Goal: Task Accomplishment & Management: Complete application form

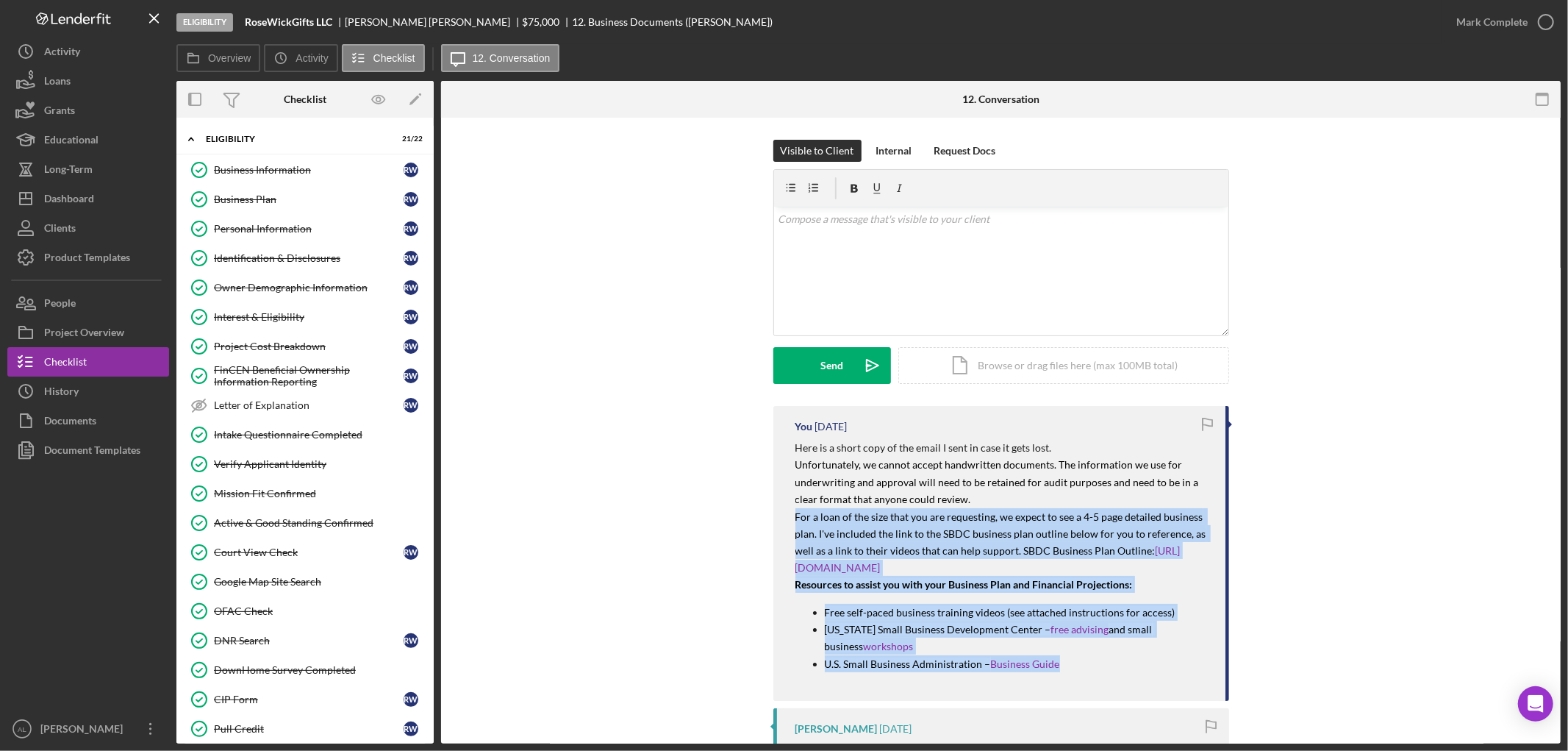
scroll to position [327, 0]
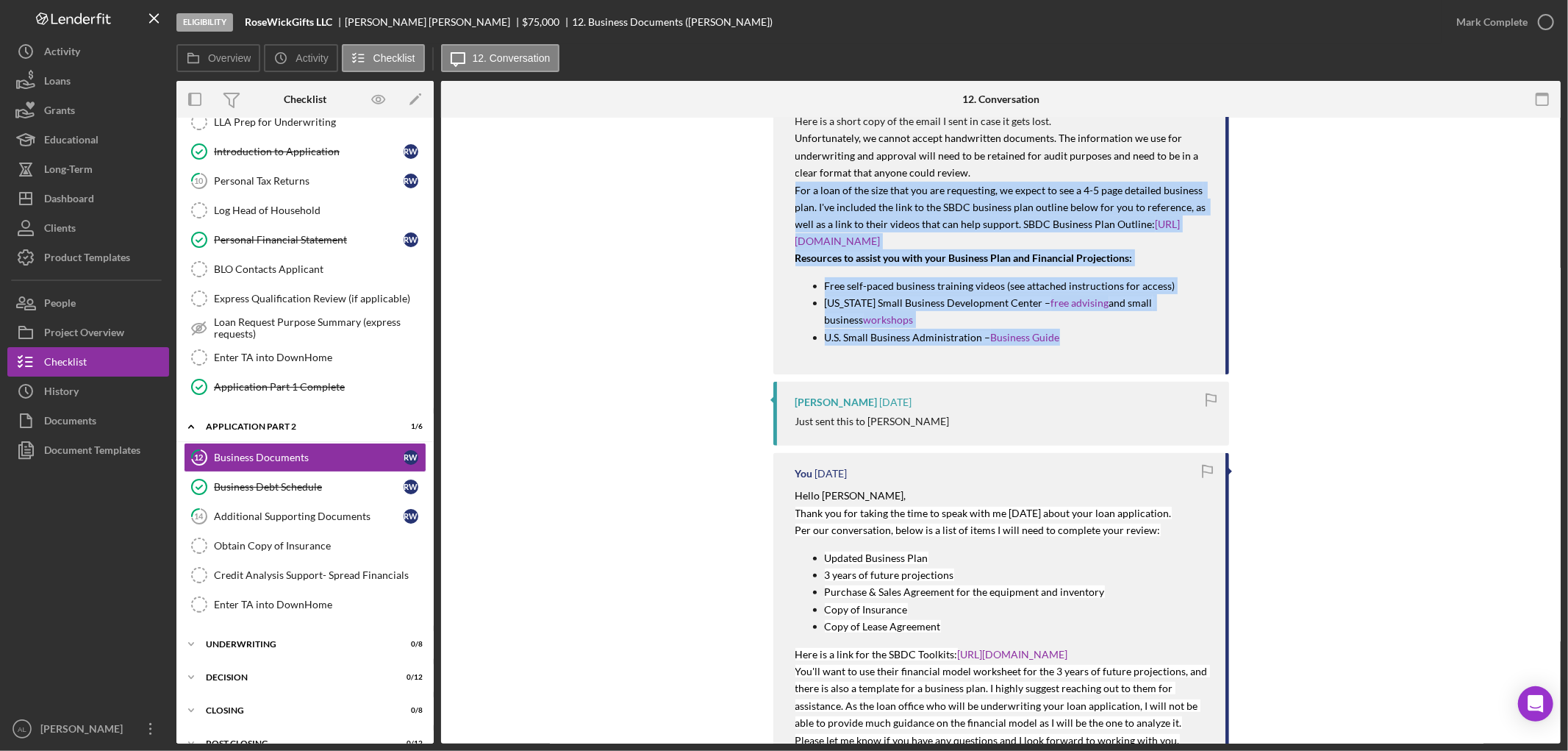
click at [648, 217] on div "You [DATE] Here is a short copy of the email I sent in case it gets lost. Unfor…" at bounding box center [1001, 618] width 1075 height 1078
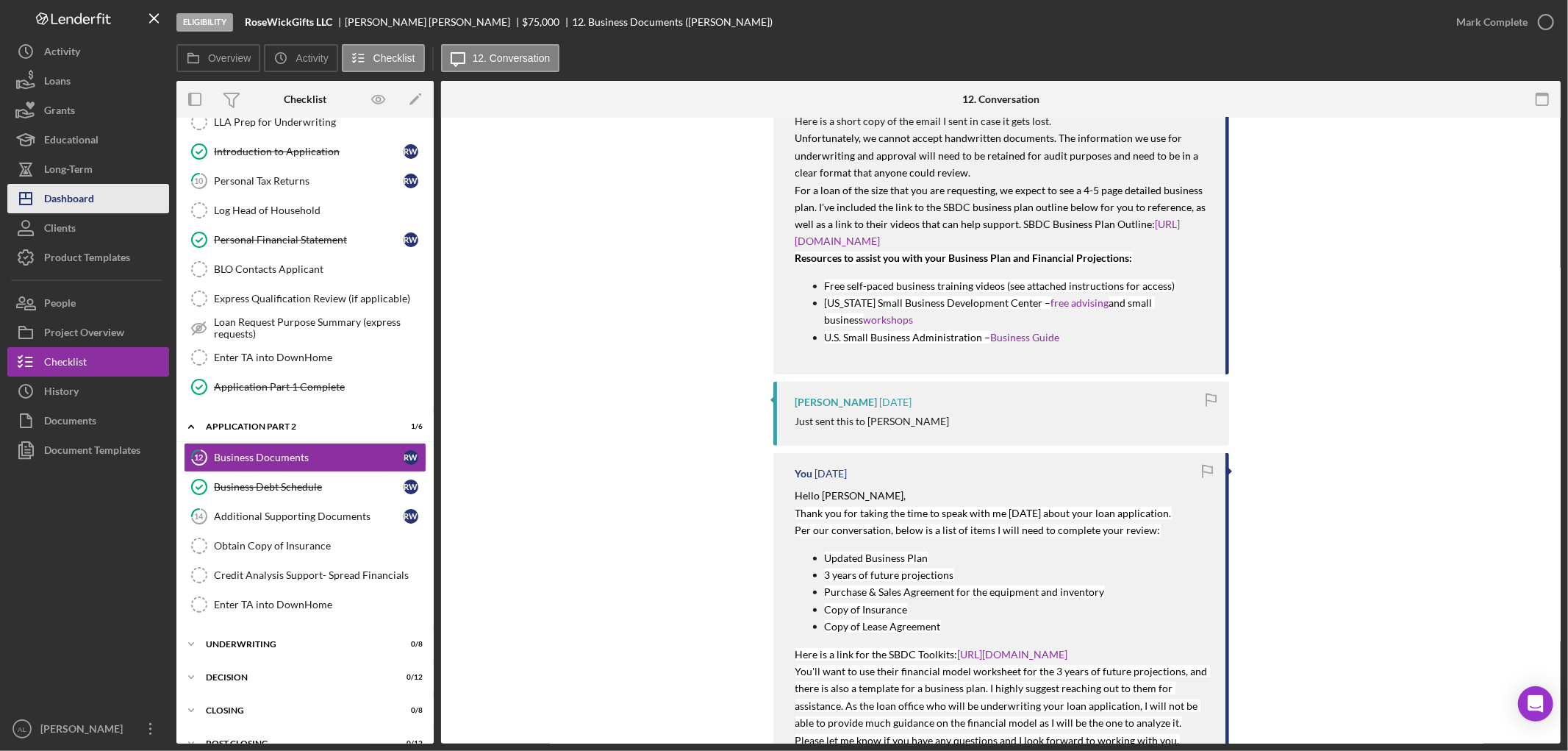
click at [70, 202] on div "Dashboard" at bounding box center [69, 200] width 50 height 33
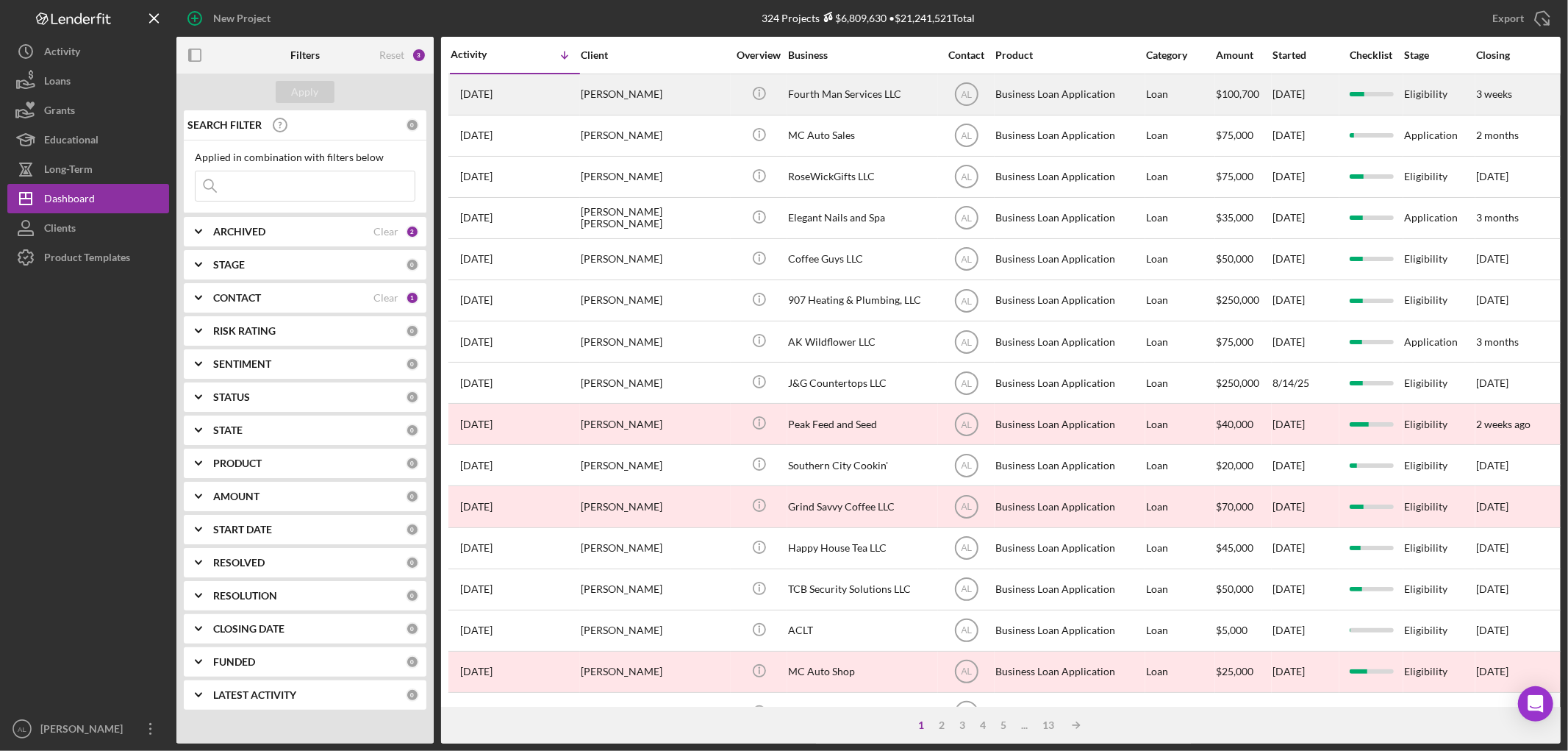
click at [617, 87] on div "[PERSON_NAME]" at bounding box center [655, 94] width 147 height 39
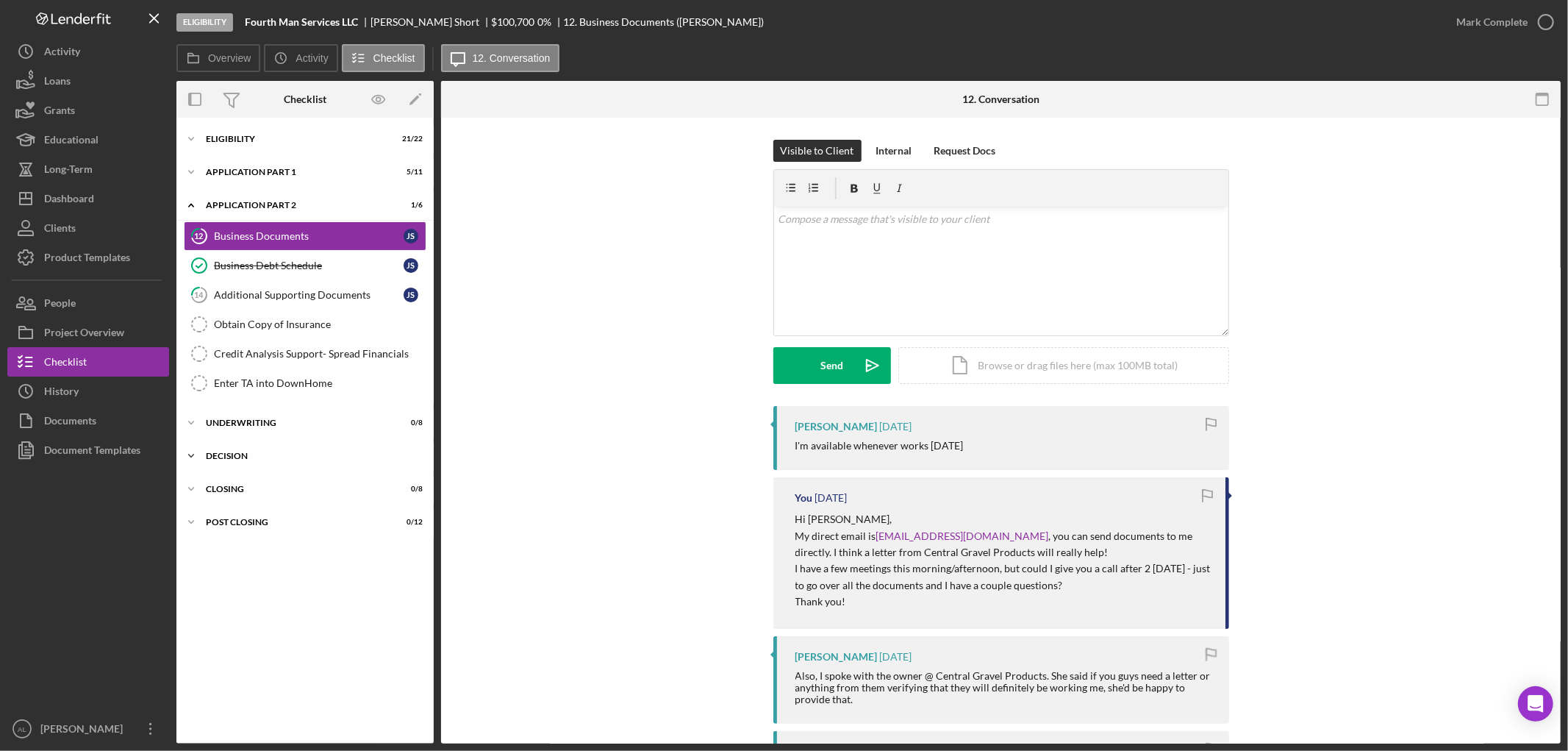
click at [281, 461] on div "Icon/Expander Decision 0 / 12" at bounding box center [305, 456] width 257 height 29
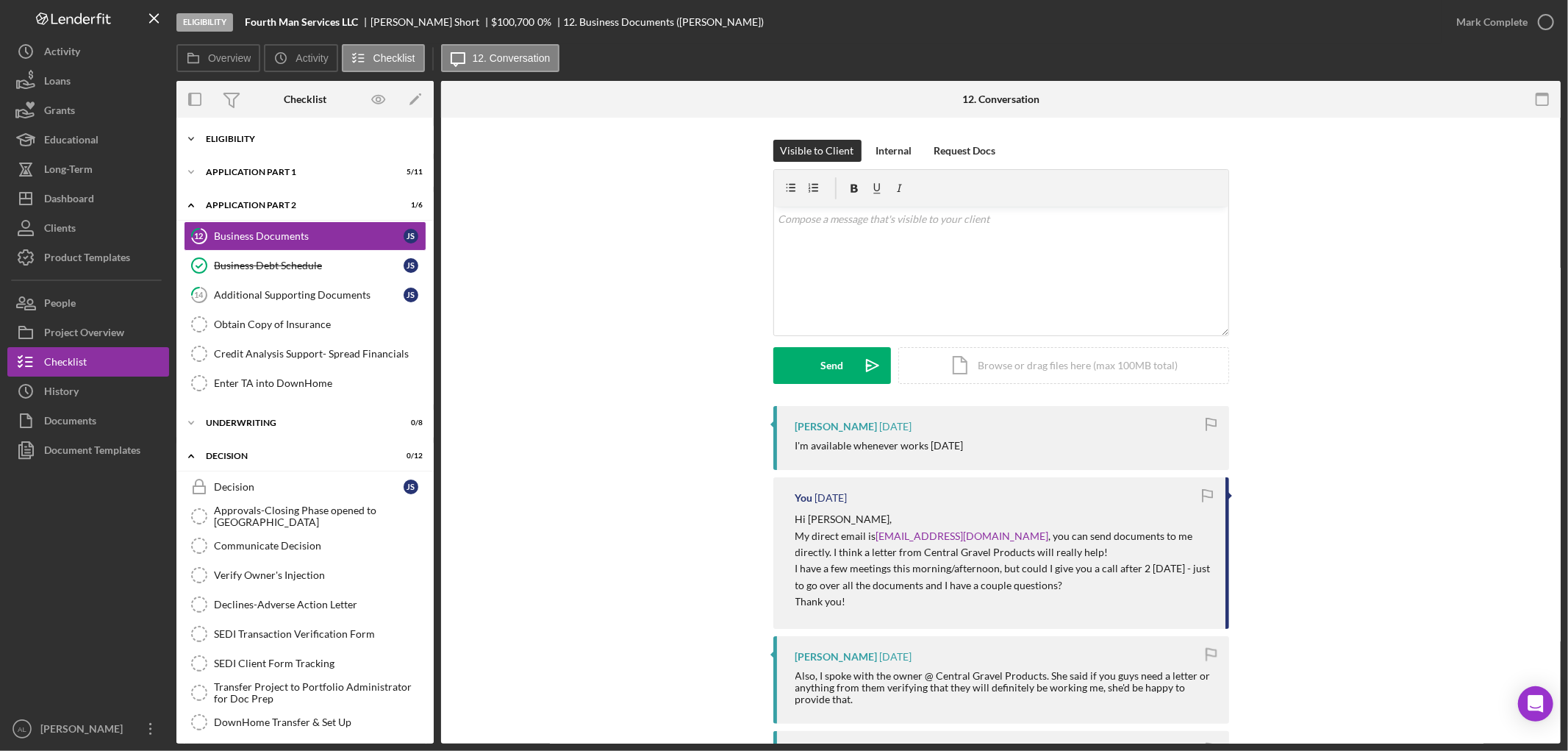
click at [300, 136] on div "Eligibility" at bounding box center [311, 139] width 210 height 9
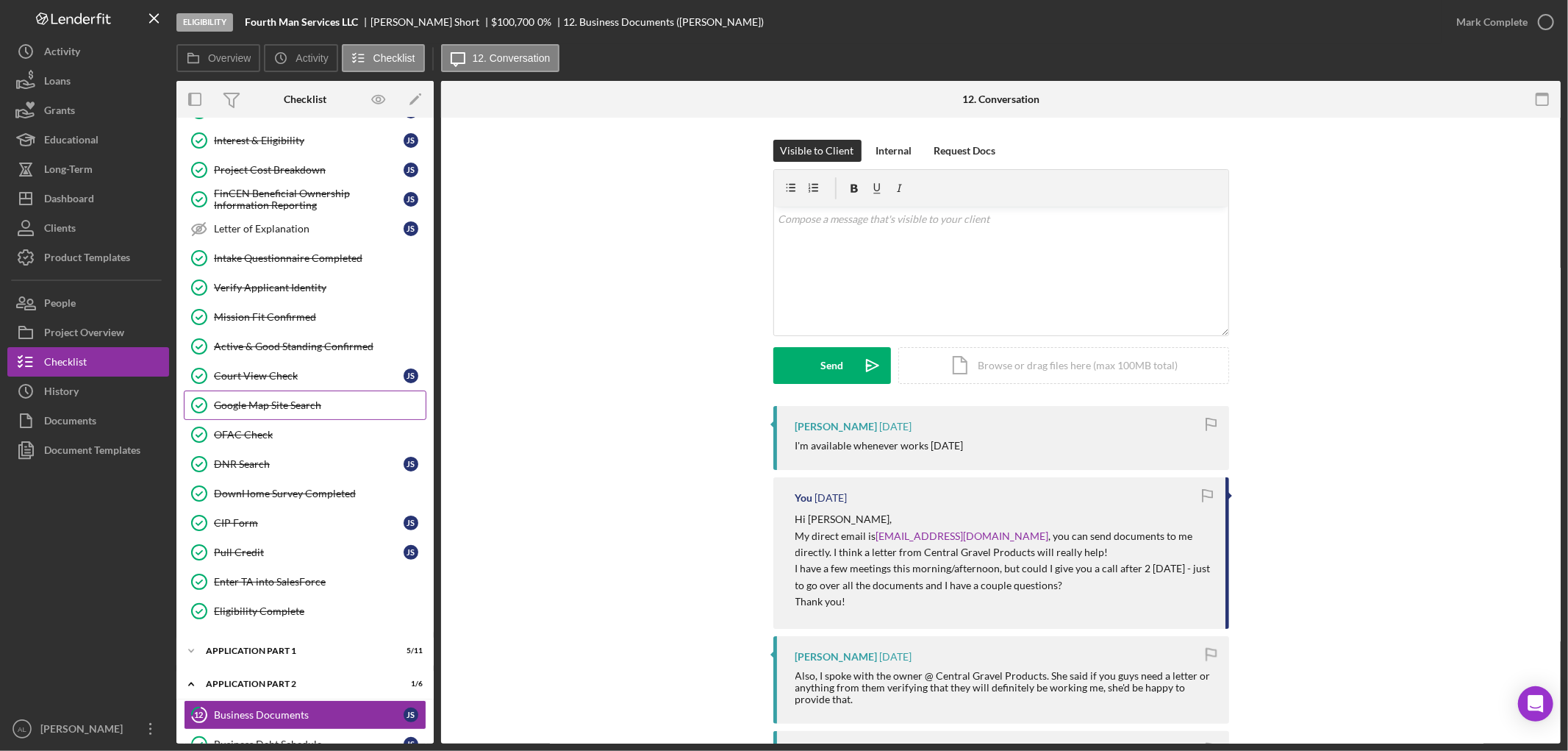
scroll to position [178, 0]
click at [290, 343] on div "Active & Good Standing Confirmed" at bounding box center [319, 346] width 212 height 12
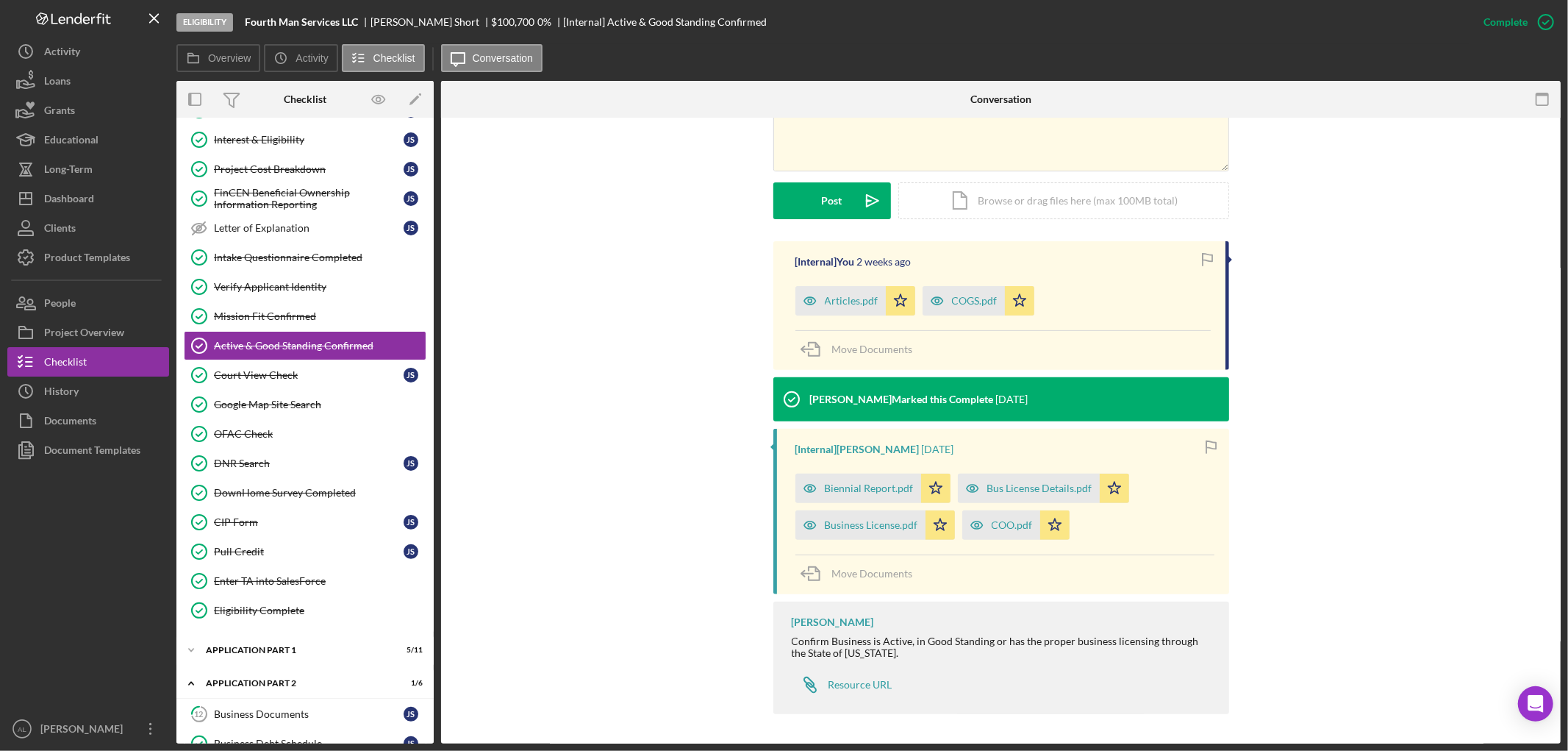
scroll to position [368, 0]
click at [263, 651] on div "Application Part 1" at bounding box center [311, 650] width 210 height 9
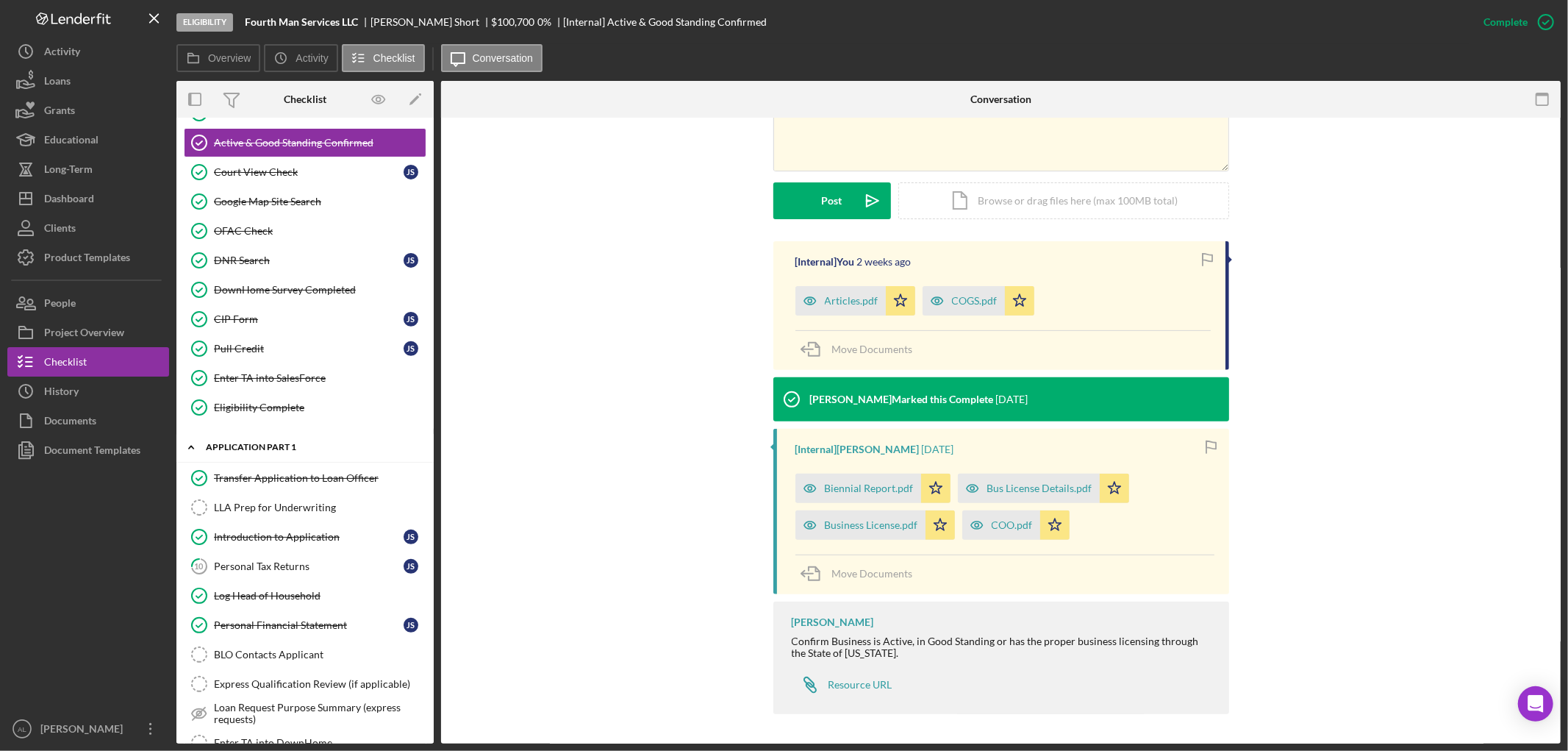
scroll to position [381, 0]
click at [269, 567] on div "Personal Tax Returns" at bounding box center [308, 566] width 190 height 12
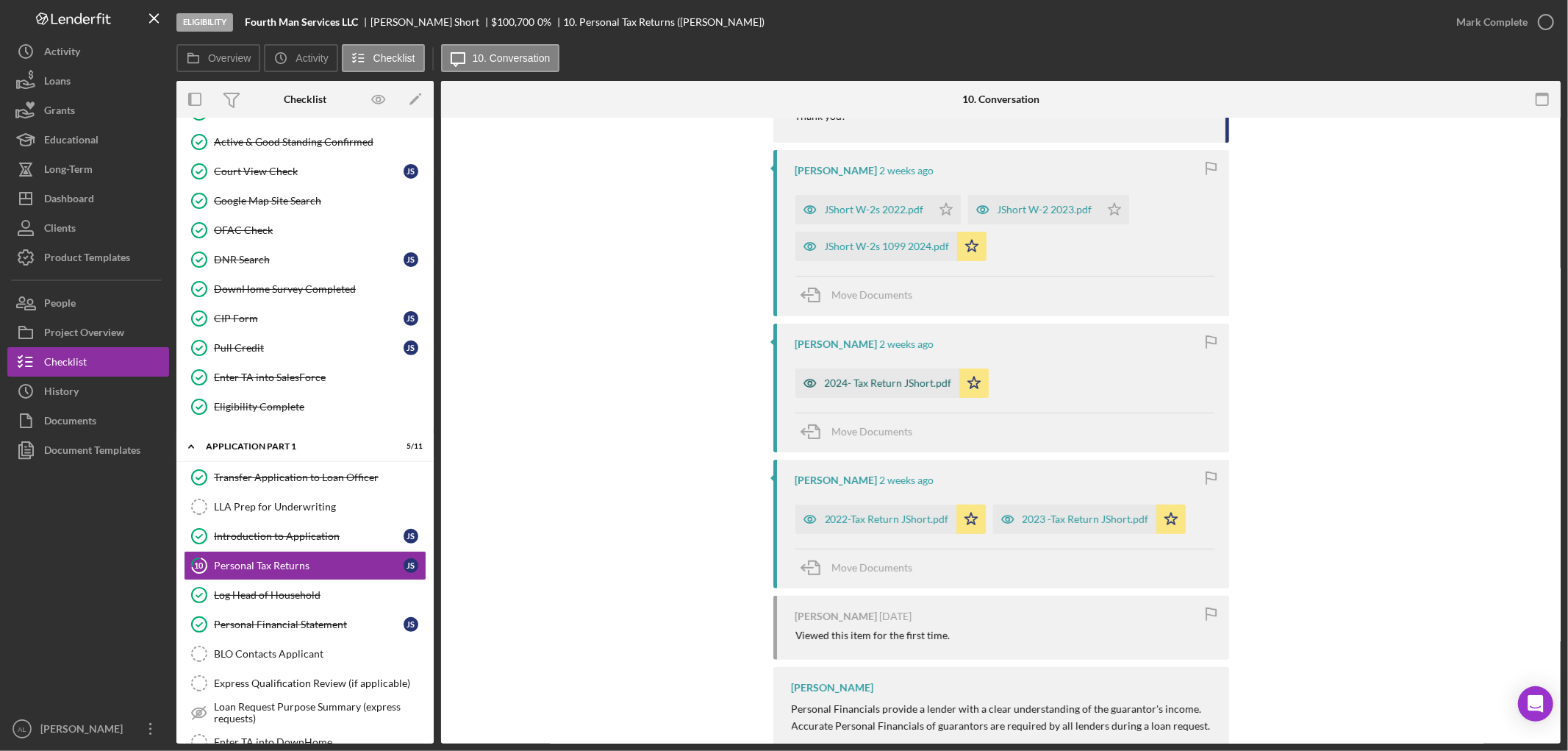
scroll to position [482, 0]
click at [907, 385] on div "2024- Tax Return JShort.pdf" at bounding box center [888, 383] width 127 height 12
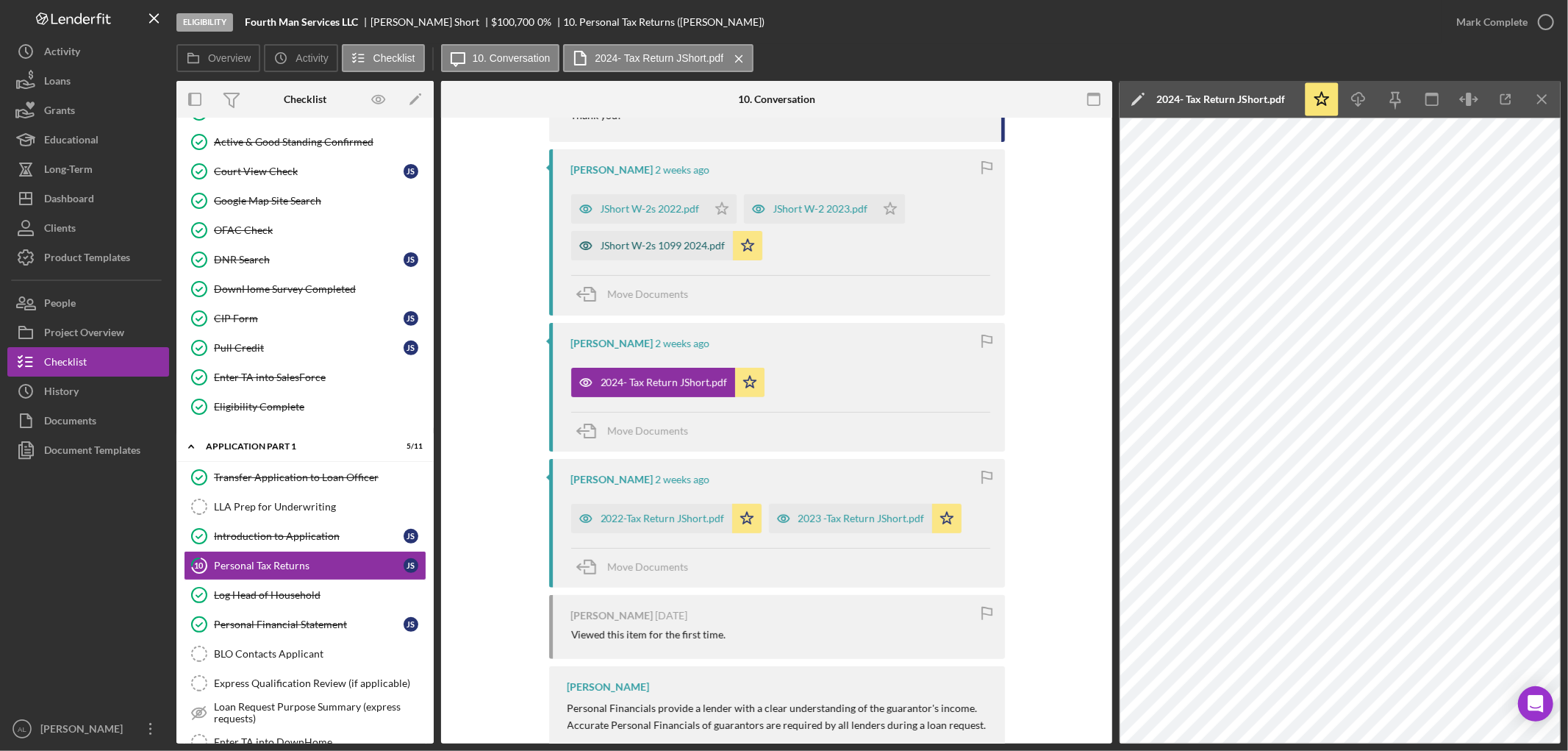
click at [667, 240] on div "JShort W-2s 1099 2024.pdf" at bounding box center [663, 246] width 125 height 12
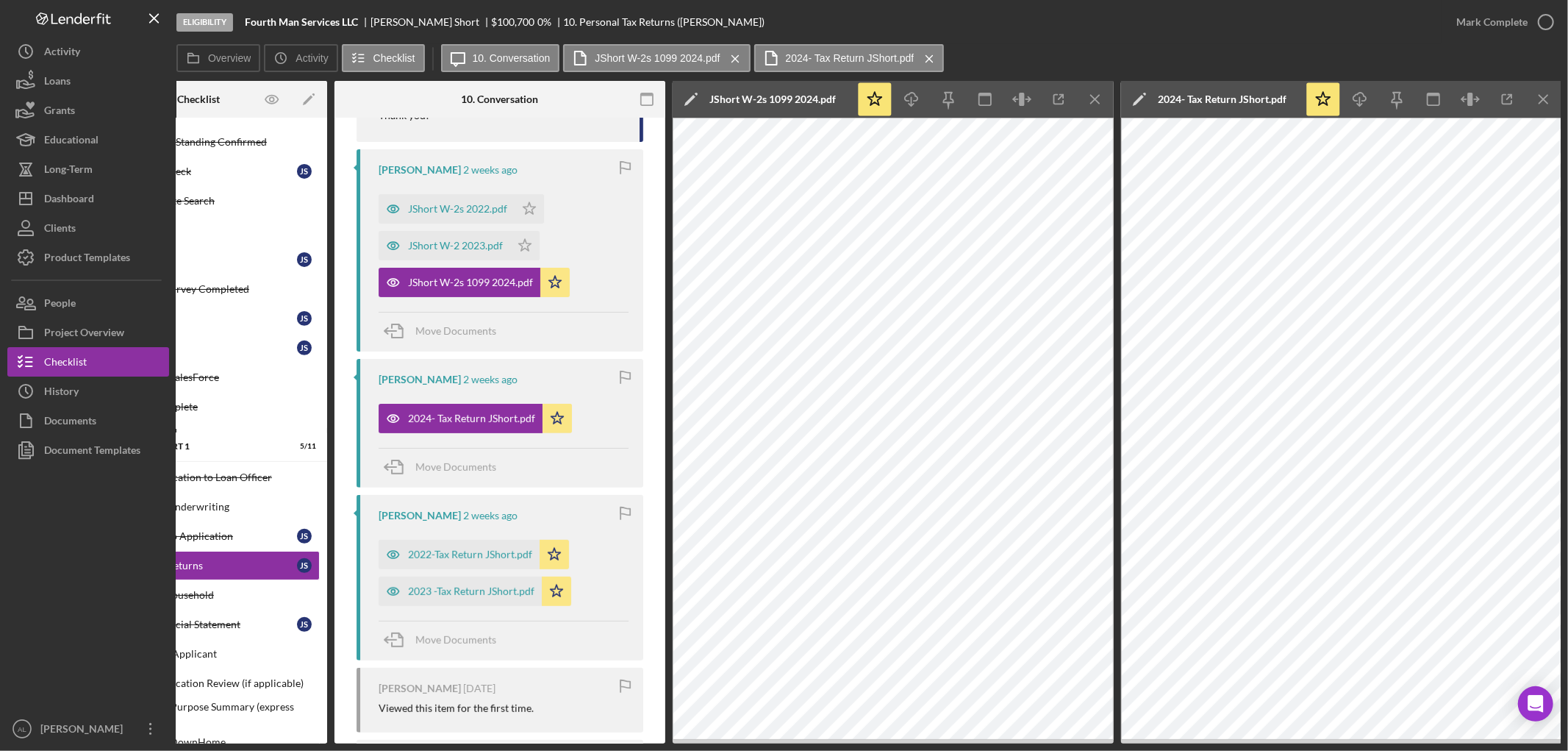
scroll to position [0, 107]
click at [1545, 100] on icon "Icon/Menu Close" at bounding box center [1543, 100] width 33 height 33
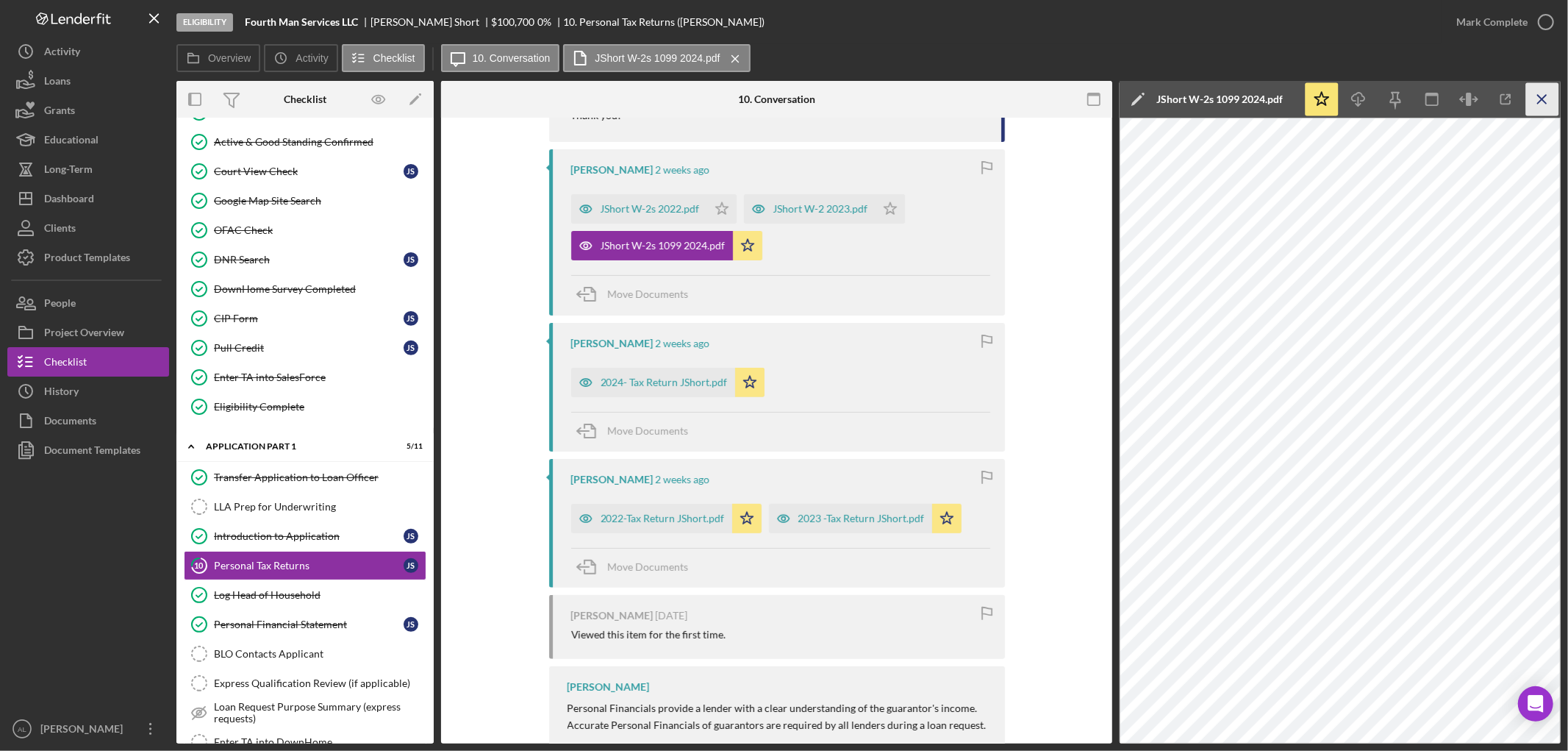
click at [1538, 99] on icon "Icon/Menu Close" at bounding box center [1543, 100] width 33 height 33
